Goal: Task Accomplishment & Management: Manage account settings

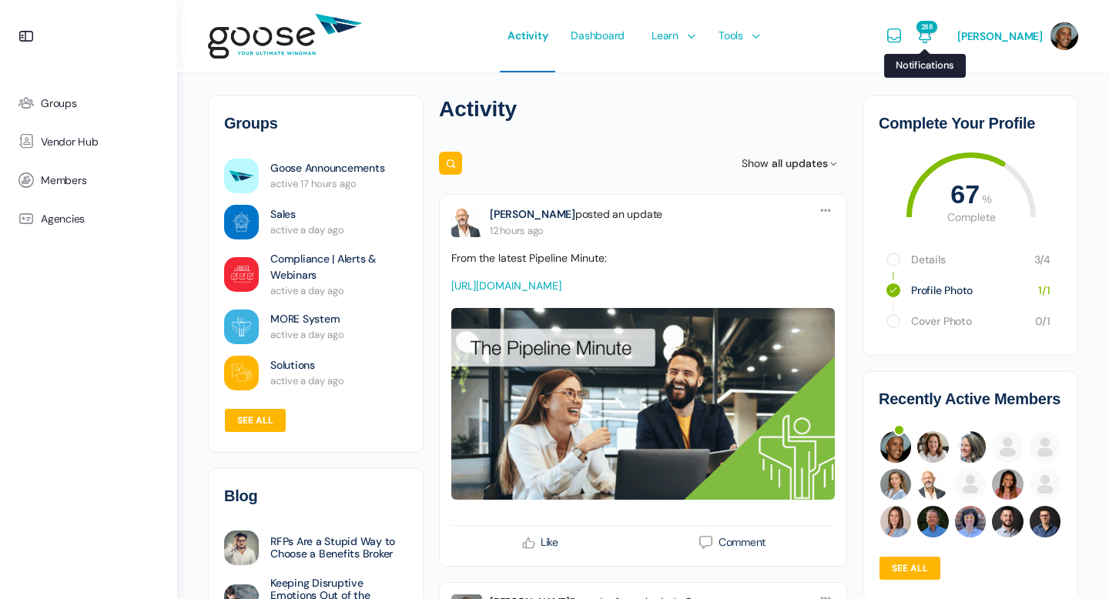
click at [937, 32] on span "288" at bounding box center [926, 27] width 21 height 12
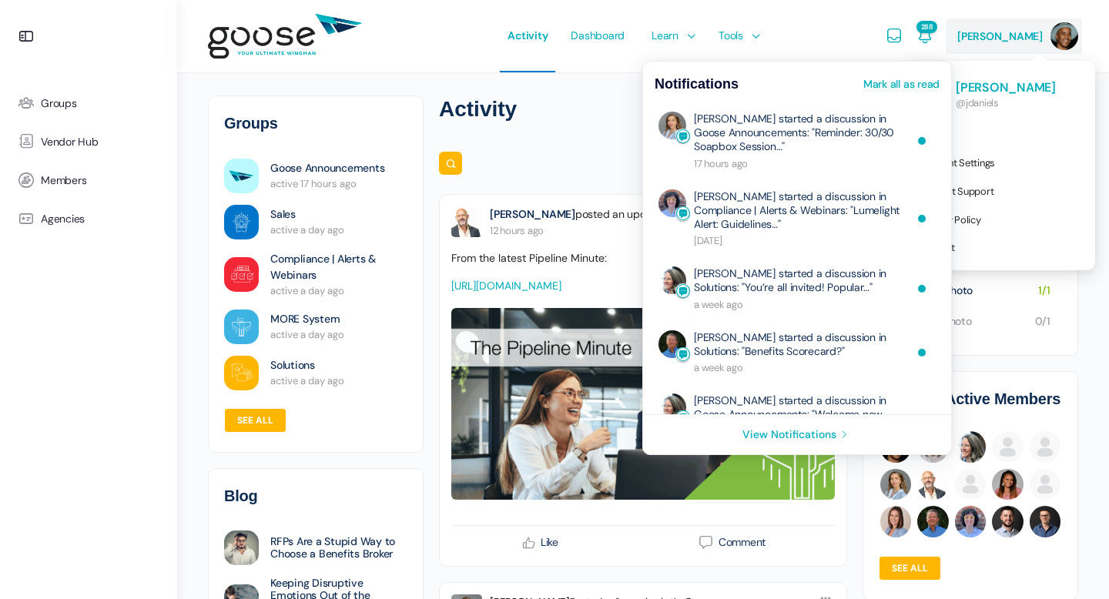
click at [1012, 42] on span "[PERSON_NAME]" at bounding box center [999, 36] width 85 height 14
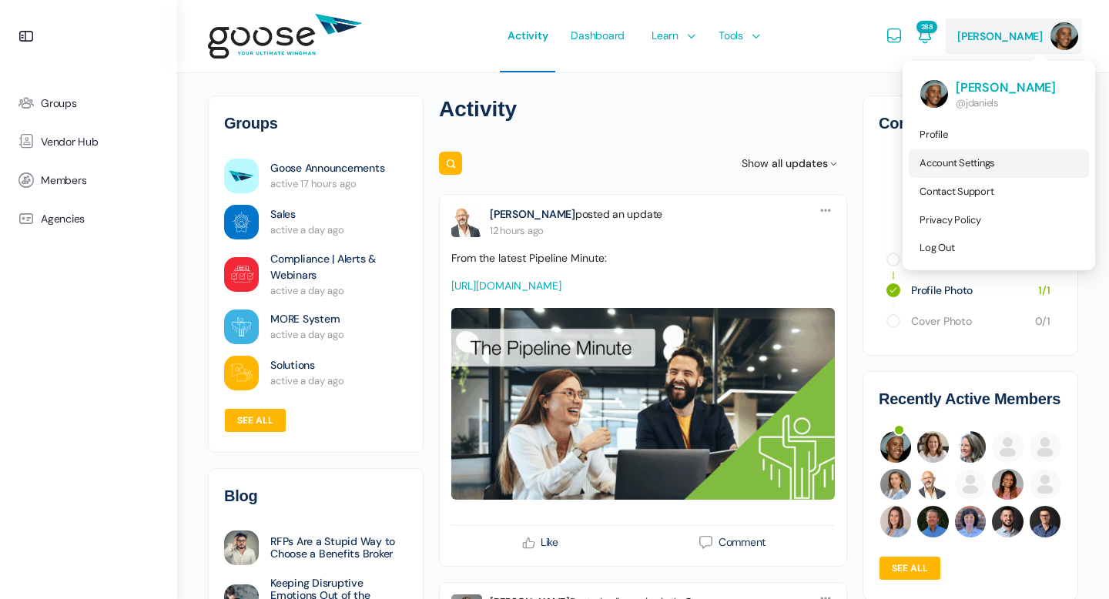
click at [956, 162] on span "Account Settings" at bounding box center [956, 162] width 75 height 13
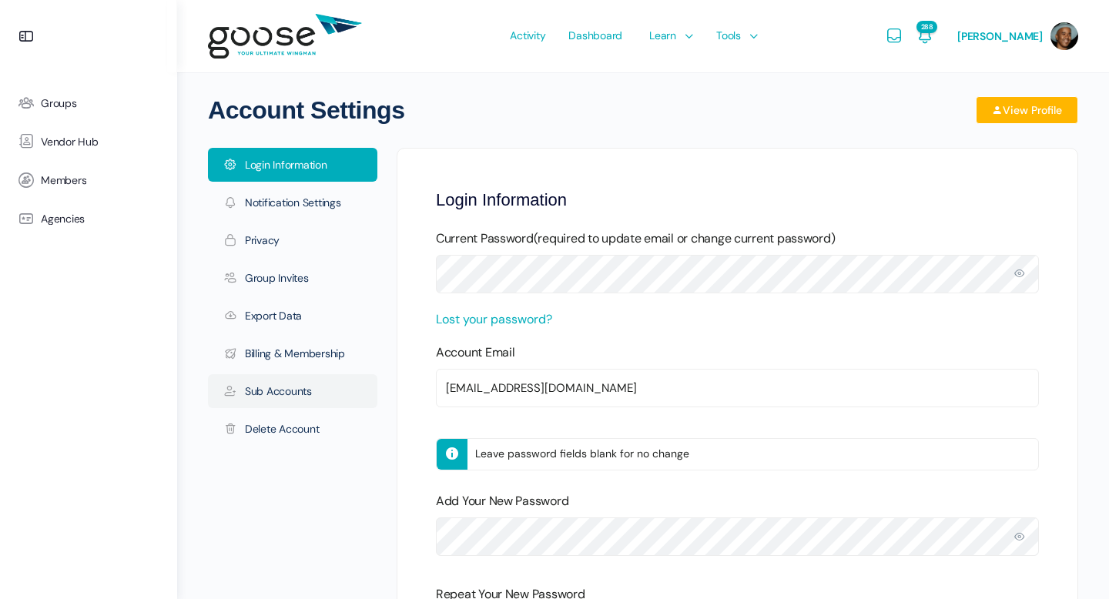
click at [287, 399] on link "Sub Accounts" at bounding box center [292, 391] width 169 height 34
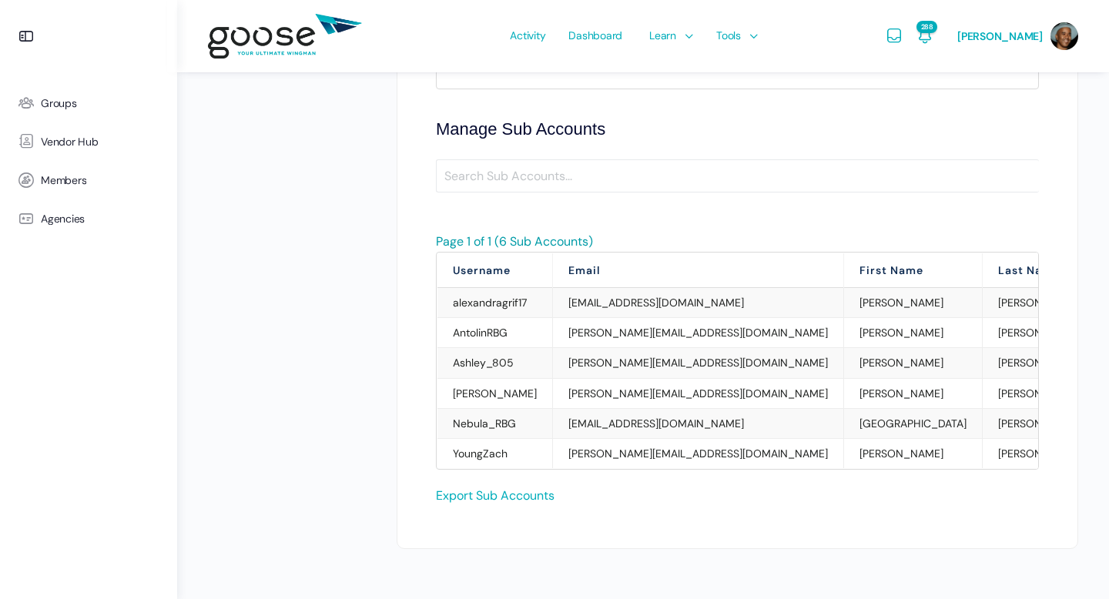
scroll to position [846, 0]
